Goal: Use online tool/utility: Utilize a website feature to perform a specific function

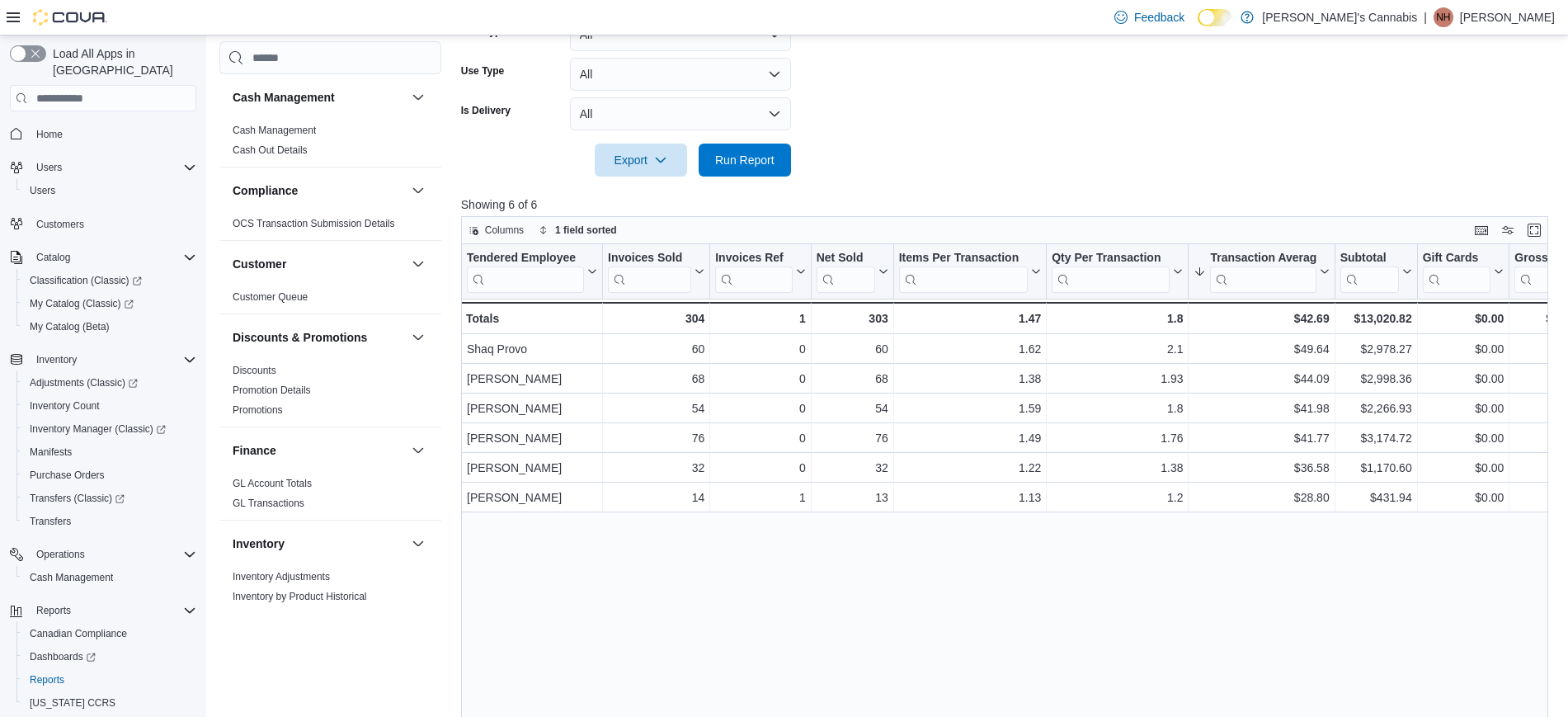
scroll to position [518, 0]
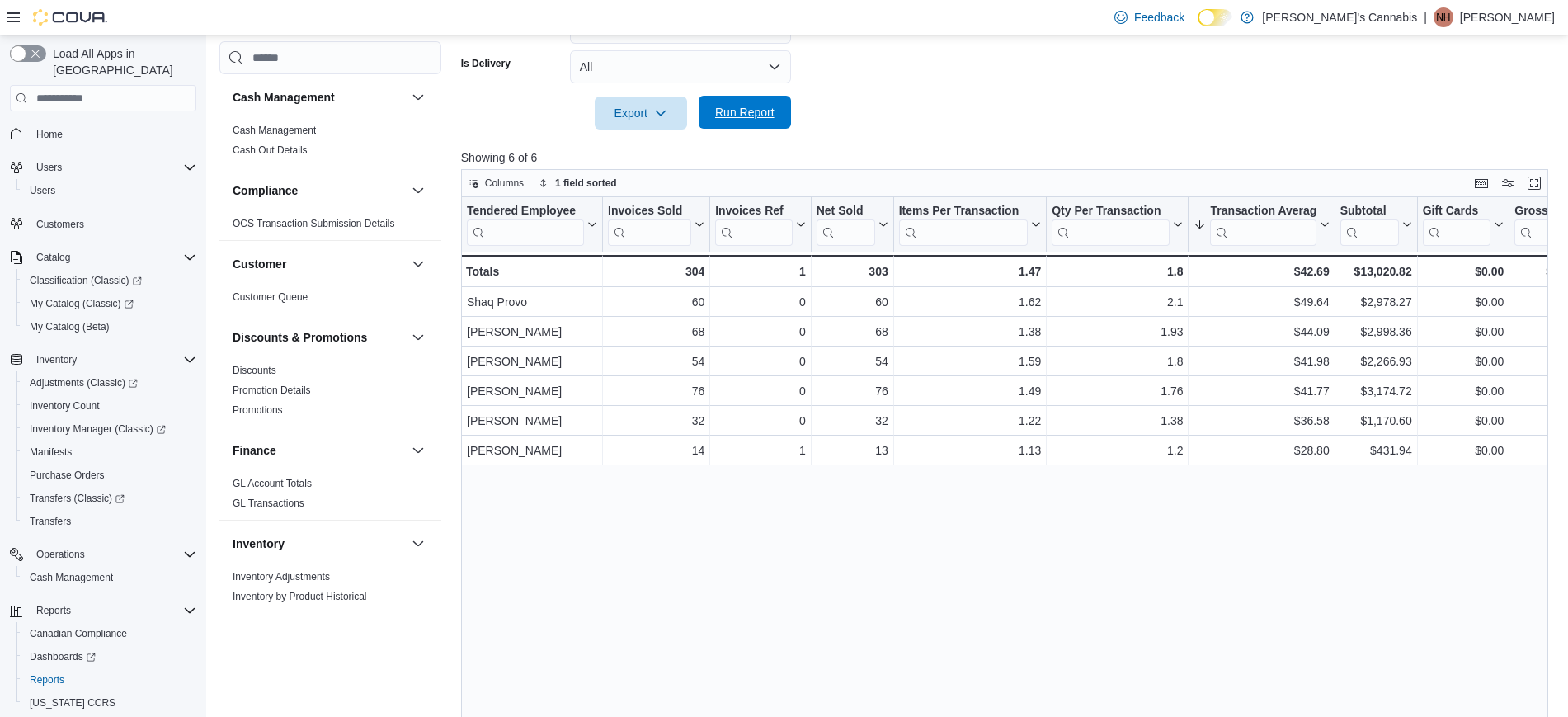
click at [759, 125] on span "Run Report" at bounding box center [745, 111] width 73 height 33
click at [756, 117] on span "Run Report" at bounding box center [745, 112] width 60 height 17
click at [752, 115] on span "Run Report" at bounding box center [745, 112] width 60 height 17
click at [745, 115] on span "Run Report" at bounding box center [745, 112] width 60 height 17
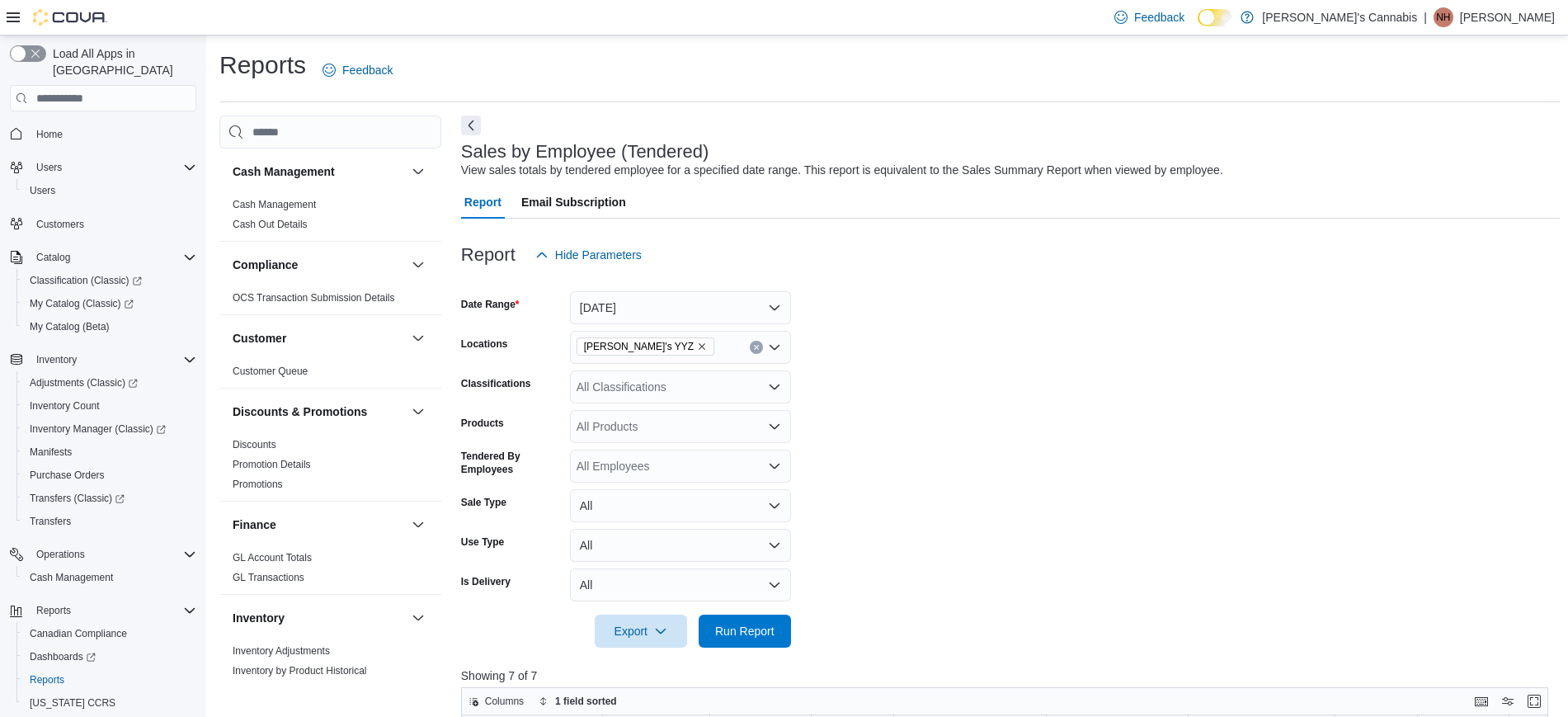
scroll to position [1, 0]
